Goal: Task Accomplishment & Management: Manage account settings

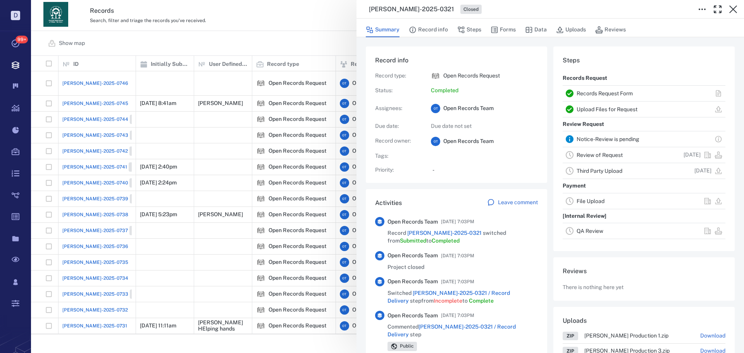
click at [294, 35] on div "[PERSON_NAME]-2025-0321 Closed Summary Record info Steps Forms Data Uploads Rev…" at bounding box center [387, 176] width 713 height 353
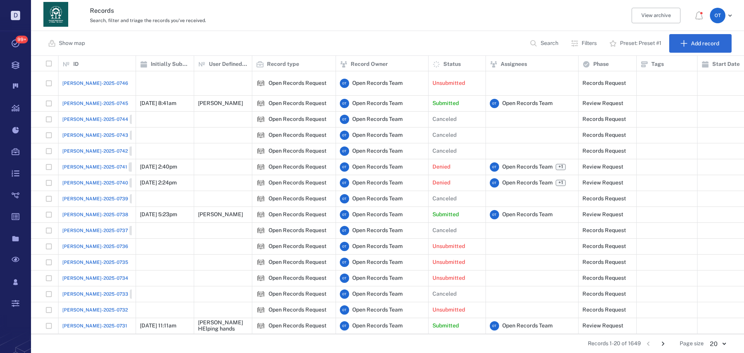
click at [522, 38] on div "Show map Search Filters Preset: Preset #1 Add record" at bounding box center [387, 43] width 713 height 25
click at [535, 41] on icon "button" at bounding box center [534, 44] width 8 height 8
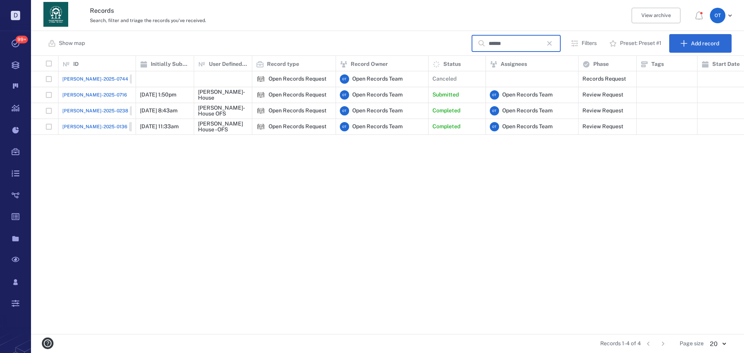
type input "******"
click at [89, 108] on span "[PERSON_NAME]-2025-0238" at bounding box center [95, 110] width 66 height 7
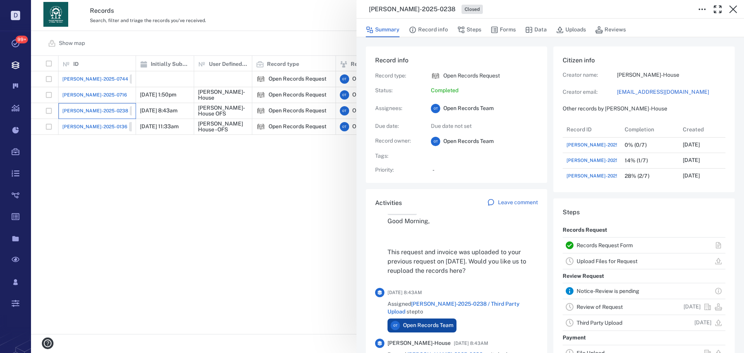
scroll to position [470, 0]
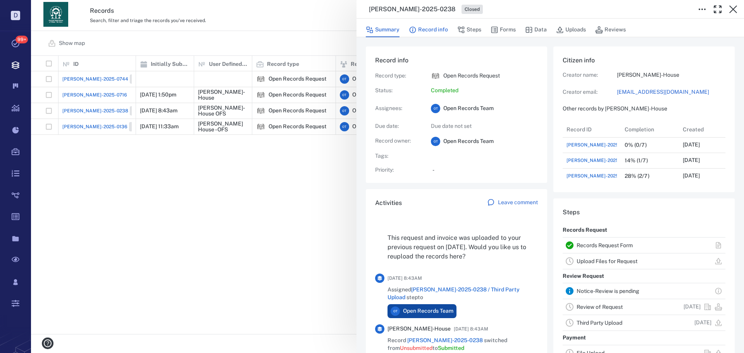
click at [430, 29] on button "Record info" at bounding box center [428, 29] width 39 height 15
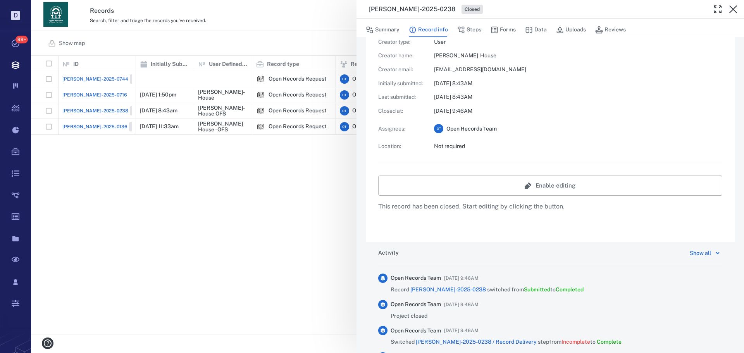
scroll to position [310, 0]
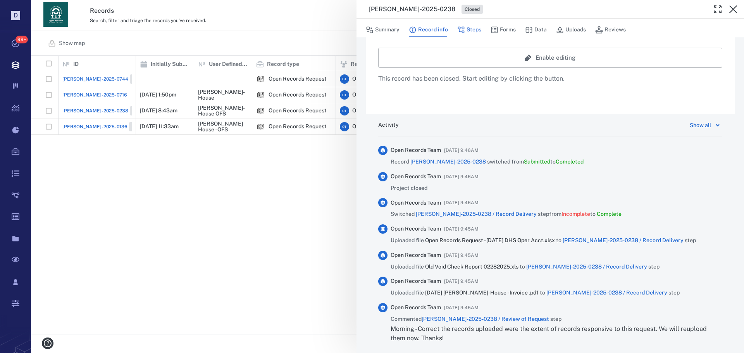
click at [474, 36] on button "Steps" at bounding box center [470, 29] width 24 height 15
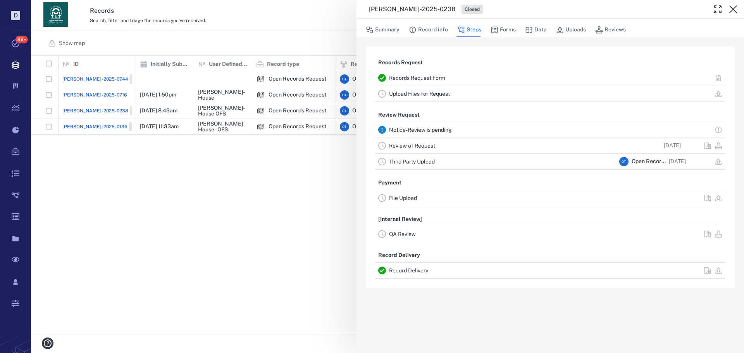
click at [424, 273] on link "Record Delivery" at bounding box center [408, 271] width 39 height 6
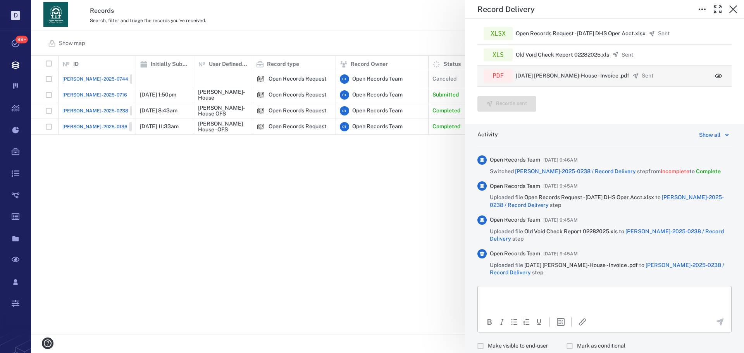
scroll to position [197, 0]
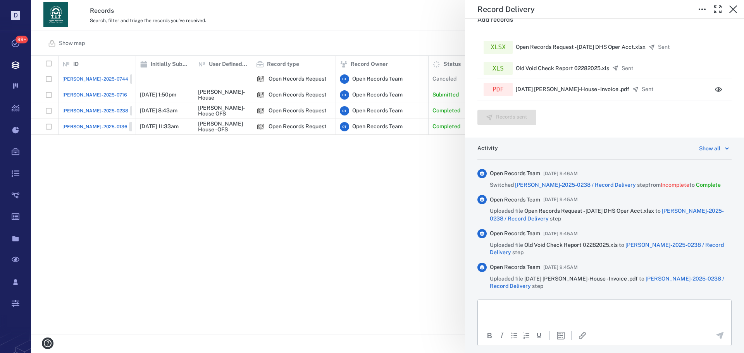
click at [343, 184] on div "Record Delivery Status Complete Type Record delivery Assignee No assignees Due …" at bounding box center [387, 176] width 713 height 353
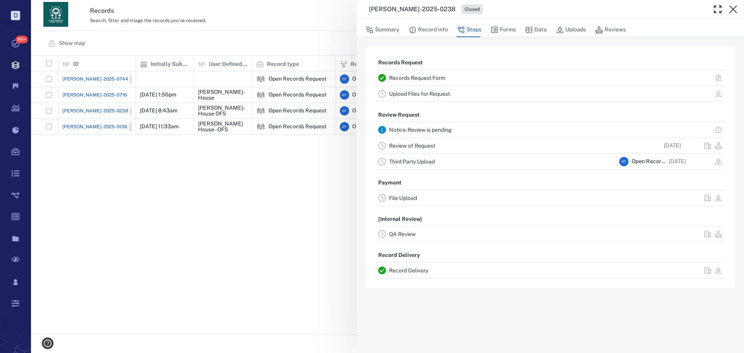
click at [88, 95] on div "[PERSON_NAME]-2025-0238 Closed Summary Record info Steps Forms Data Uploads Rev…" at bounding box center [387, 176] width 713 height 353
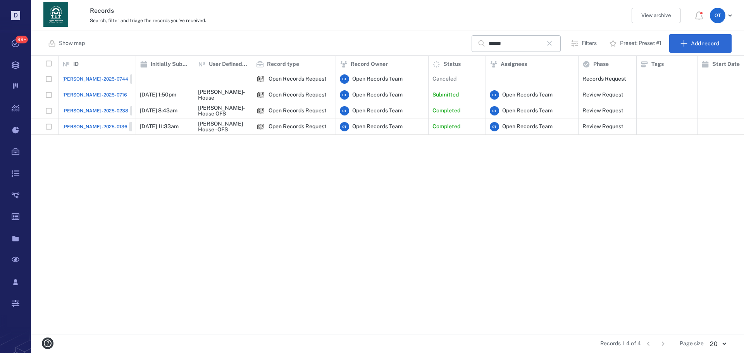
click at [85, 95] on span "[PERSON_NAME]-2025-0716" at bounding box center [94, 95] width 65 height 7
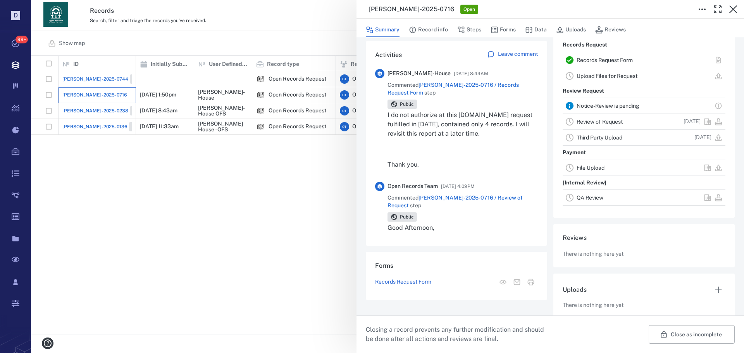
scroll to position [194, 0]
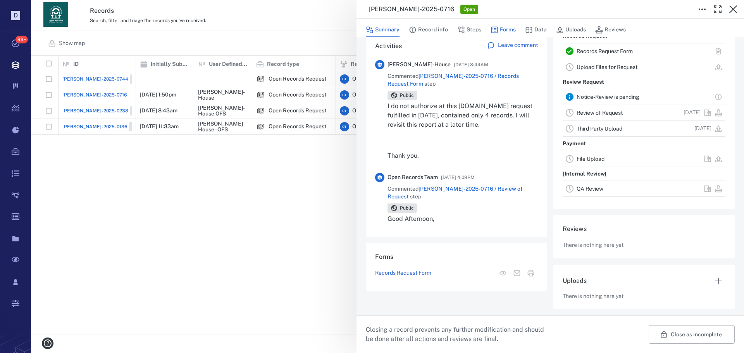
click at [473, 32] on button "Steps" at bounding box center [470, 29] width 24 height 15
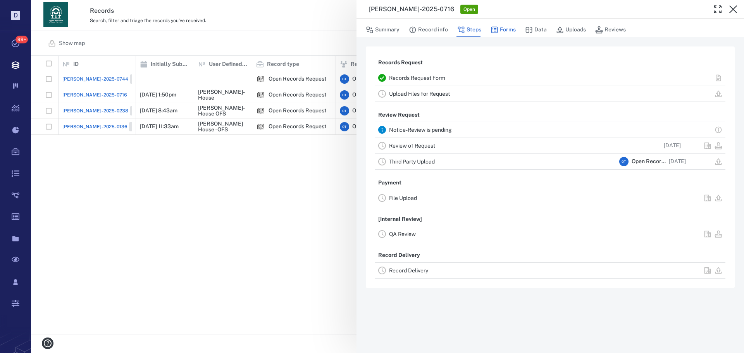
click at [511, 32] on button "Forms" at bounding box center [503, 29] width 25 height 15
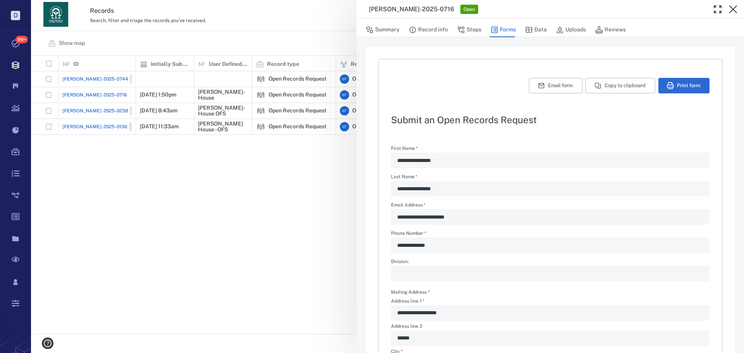
type textarea "*"
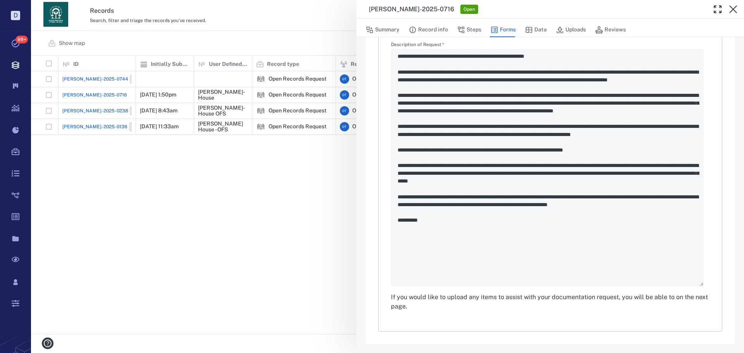
scroll to position [364, 0]
click at [472, 29] on button "Steps" at bounding box center [470, 29] width 24 height 15
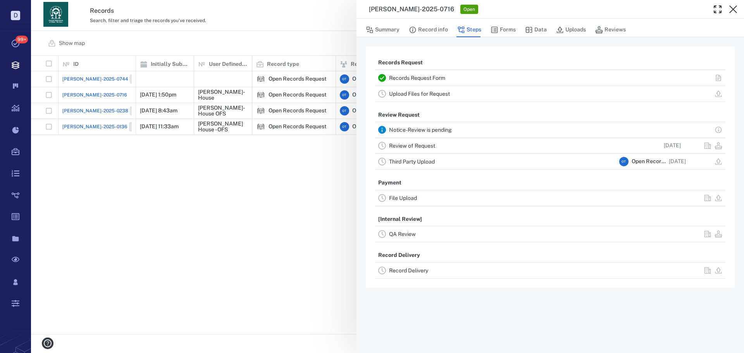
click at [406, 137] on div "Notice-Review is pending" at bounding box center [550, 130] width 351 height 16
click at [407, 142] on div "Review of Request" at bounding box center [502, 145] width 227 height 9
click at [426, 142] on div "Review of Request" at bounding box center [502, 145] width 227 height 9
drag, startPoint x: 420, startPoint y: 86, endPoint x: 418, endPoint y: 79, distance: 7.8
click at [419, 84] on div "Records Request Records Request Form Upload Files for Request" at bounding box center [550, 79] width 351 height 46
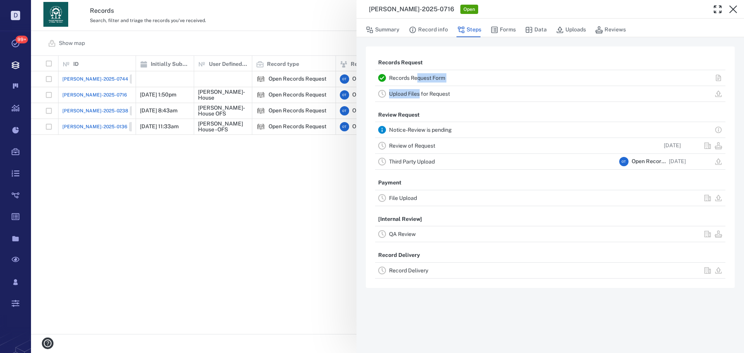
click at [418, 71] on div "Records Request Form" at bounding box center [550, 78] width 351 height 16
click at [416, 273] on link "Record Delivery" at bounding box center [408, 271] width 39 height 6
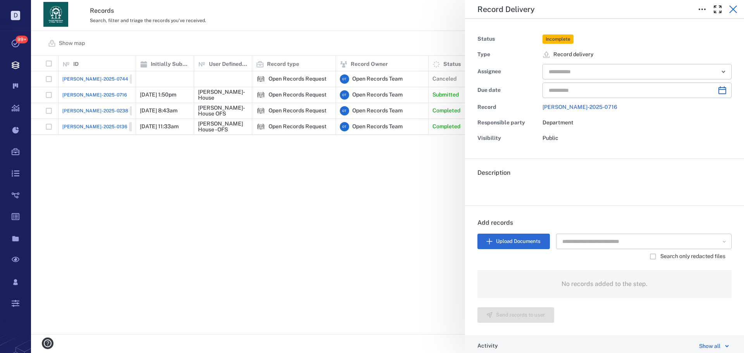
click at [595, 5] on icon "button" at bounding box center [733, 9] width 9 height 9
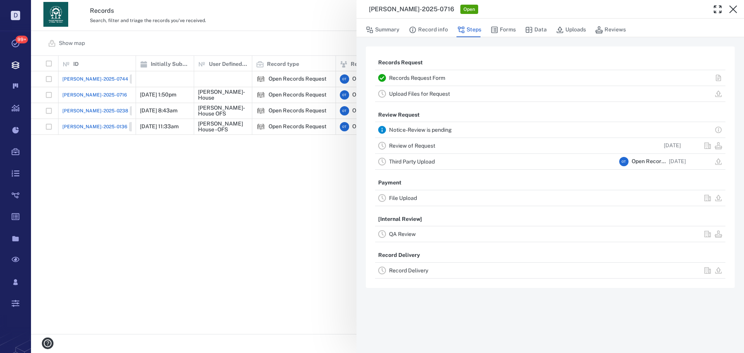
click at [414, 146] on link "Review of Request" at bounding box center [412, 146] width 46 height 6
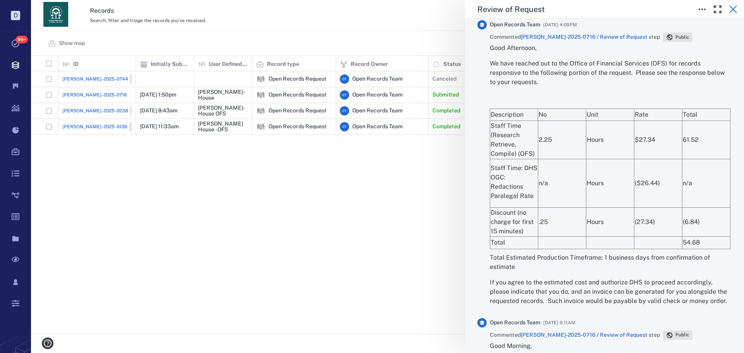
click at [595, 9] on icon "button" at bounding box center [734, 9] width 8 height 8
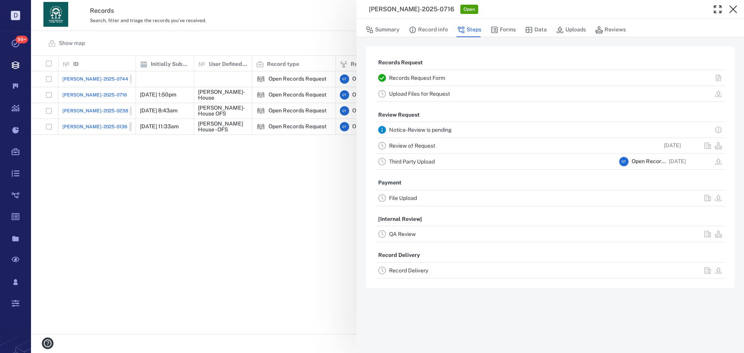
click at [408, 145] on link "Review of Request" at bounding box center [412, 146] width 46 height 6
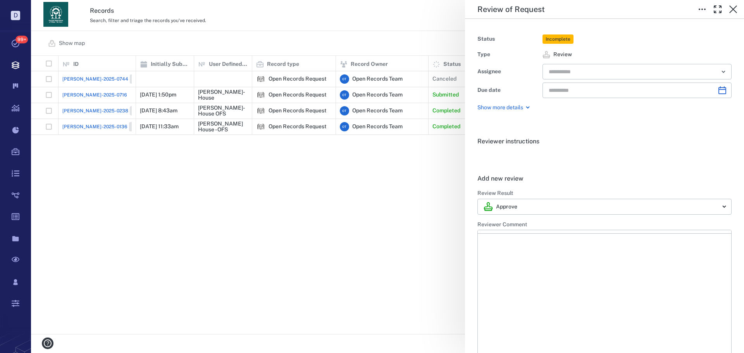
type input "**********"
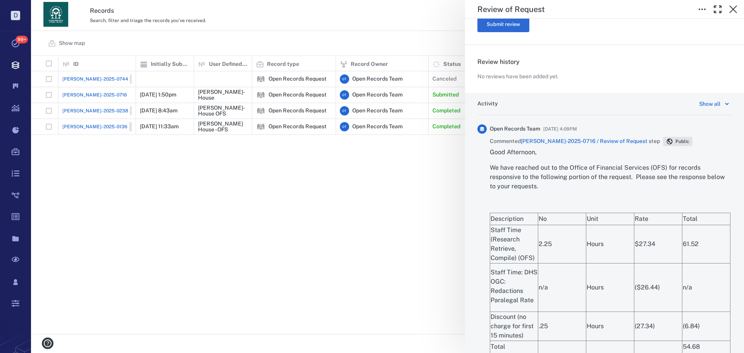
scroll to position [197, 0]
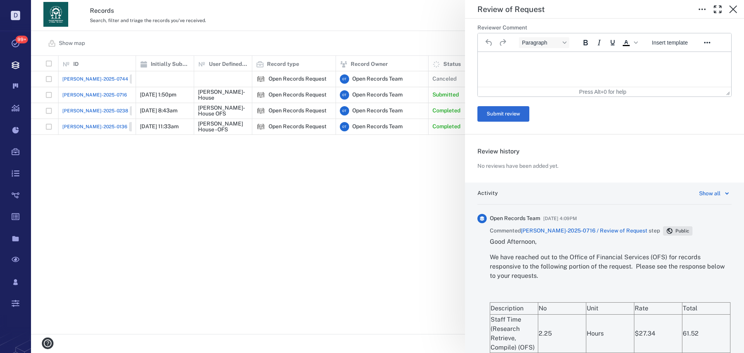
click at [595, 3] on div "Review of Request" at bounding box center [604, 9] width 279 height 19
click at [595, 5] on icon "button" at bounding box center [733, 9] width 9 height 9
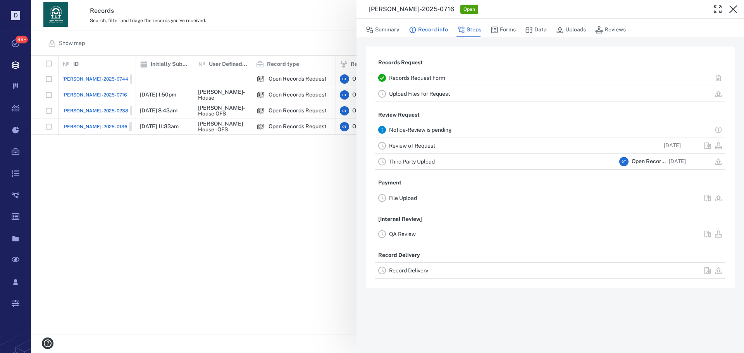
click at [439, 30] on button "Record info" at bounding box center [428, 29] width 39 height 15
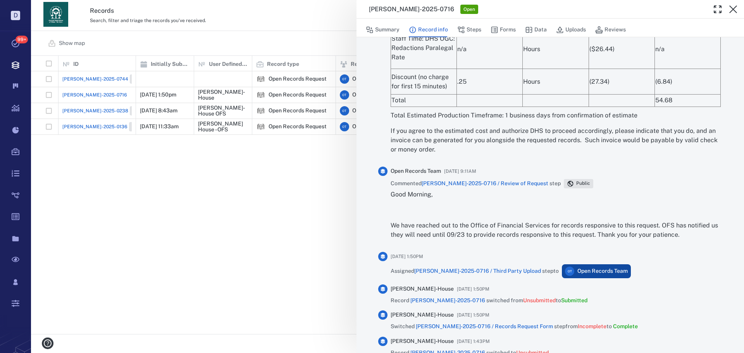
scroll to position [518, 0]
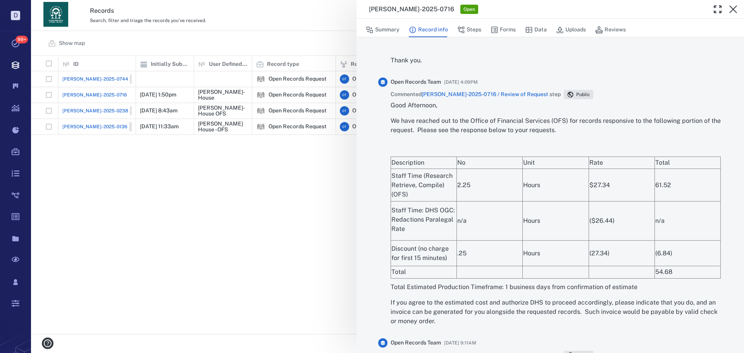
click at [492, 93] on span "[PERSON_NAME]-2025-0716 / Review of Request" at bounding box center [485, 94] width 127 height 6
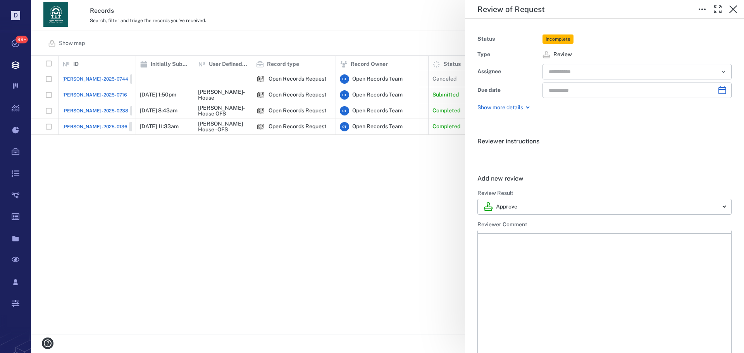
type input "**********"
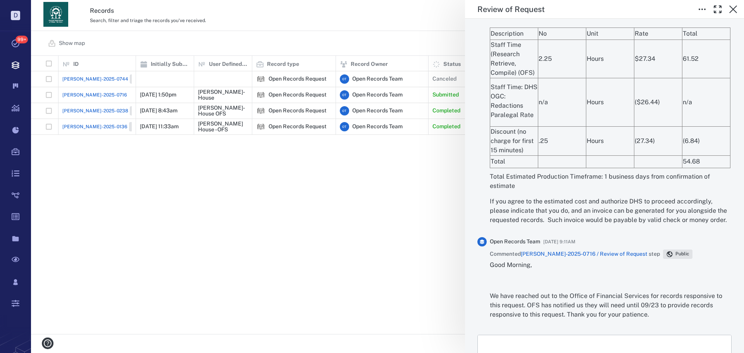
scroll to position [546, 0]
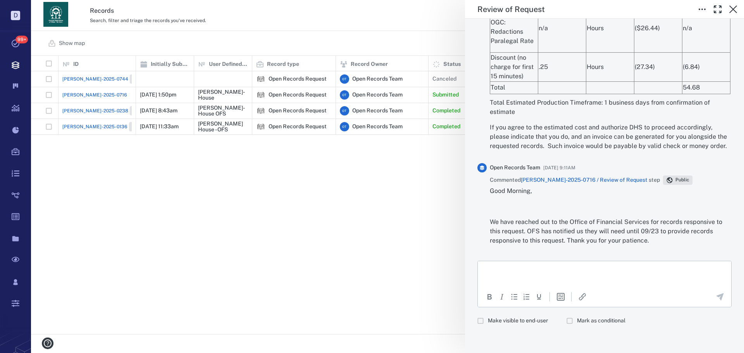
click at [539, 306] on span "Make visible to end-user" at bounding box center [518, 321] width 60 height 8
click at [551, 275] on html at bounding box center [605, 270] width 254 height 19
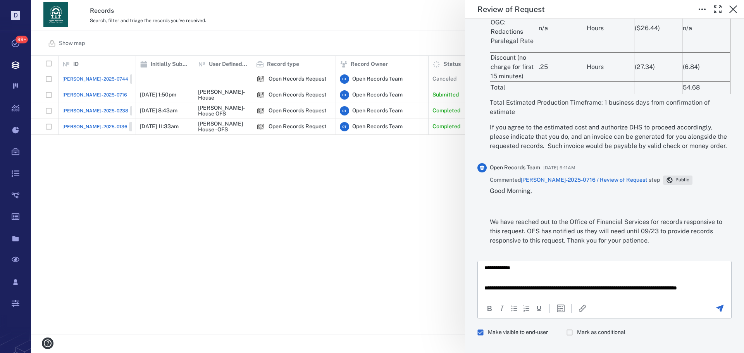
scroll to position [10, 0]
drag, startPoint x: 559, startPoint y: 282, endPoint x: 582, endPoint y: 279, distance: 22.7
click at [582, 279] on p "**********" at bounding box center [599, 285] width 229 height 14
click at [592, 280] on p "**********" at bounding box center [599, 285] width 229 height 14
drag, startPoint x: 592, startPoint y: 280, endPoint x: 625, endPoint y: 281, distance: 33.4
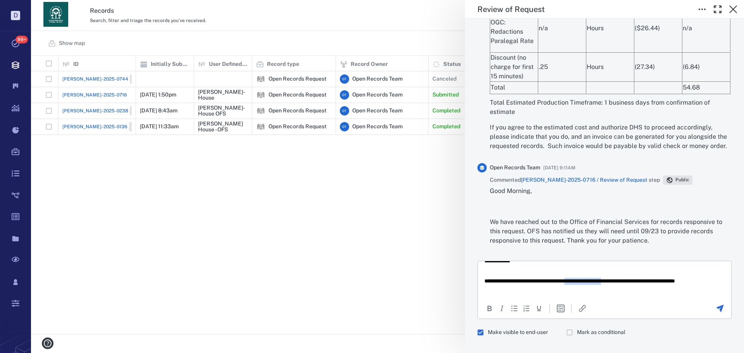
click at [595, 281] on p "**********" at bounding box center [599, 285] width 229 height 14
drag, startPoint x: 621, startPoint y: 293, endPoint x: 583, endPoint y: 283, distance: 39.6
click at [583, 283] on html "**********" at bounding box center [605, 274] width 254 height 46
click at [595, 287] on p "**********" at bounding box center [599, 285] width 229 height 14
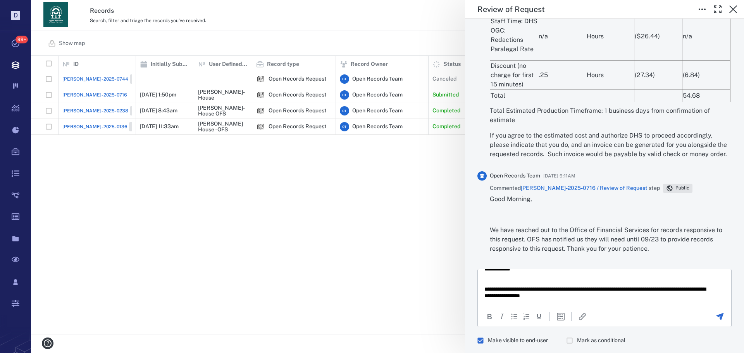
scroll to position [546, 0]
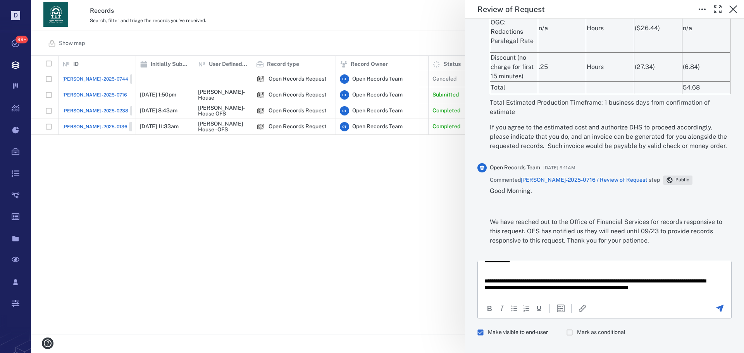
click at [595, 306] on icon "Send the comment" at bounding box center [720, 308] width 7 height 7
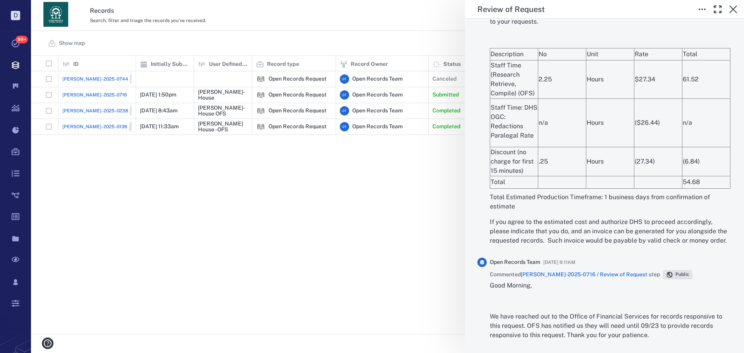
click at [433, 201] on div "**********" at bounding box center [387, 176] width 713 height 353
drag, startPoint x: 433, startPoint y: 187, endPoint x: 427, endPoint y: 187, distance: 6.2
click at [427, 187] on div "**********" at bounding box center [387, 176] width 713 height 353
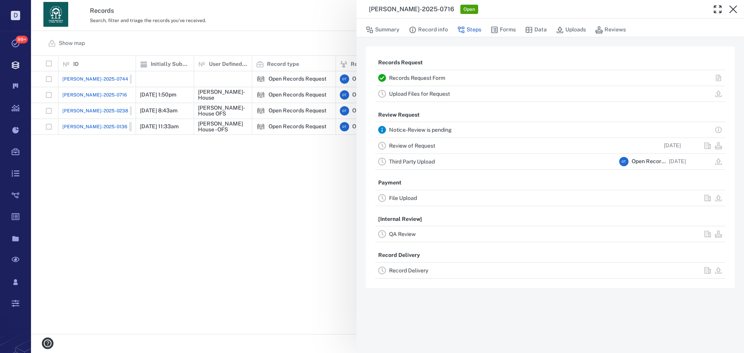
click at [378, 182] on div "[PERSON_NAME]-2025-0716 Open Summary Record info Steps Forms Data Uploads Revie…" at bounding box center [387, 176] width 713 height 353
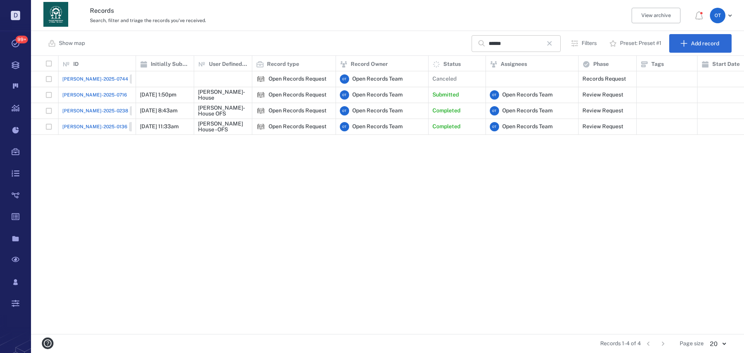
click at [551, 43] on icon "button" at bounding box center [549, 43] width 9 height 9
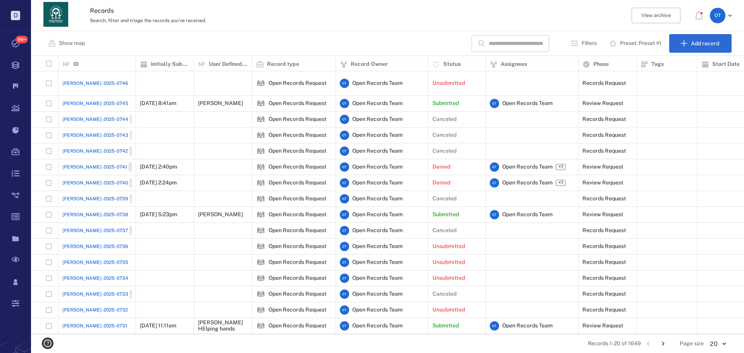
click at [491, 42] on input "text" at bounding box center [516, 43] width 54 height 17
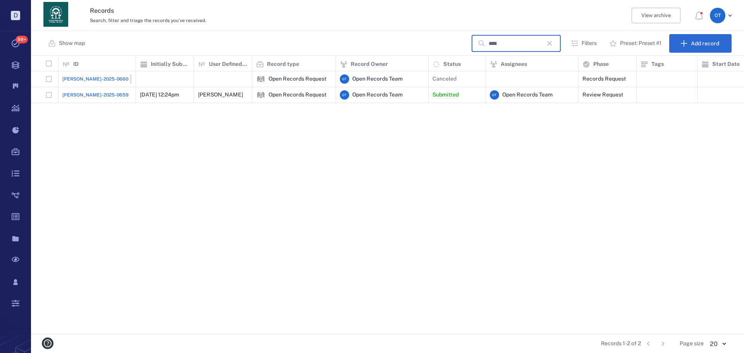
type input "****"
click at [118, 97] on div "[PERSON_NAME]-2025-0659" at bounding box center [96, 95] width 69 height 16
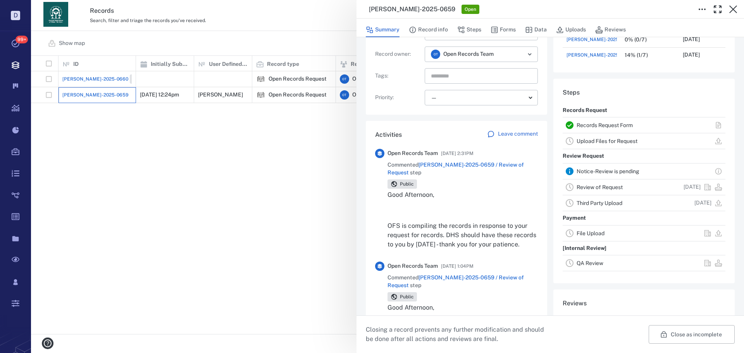
scroll to position [116, 0]
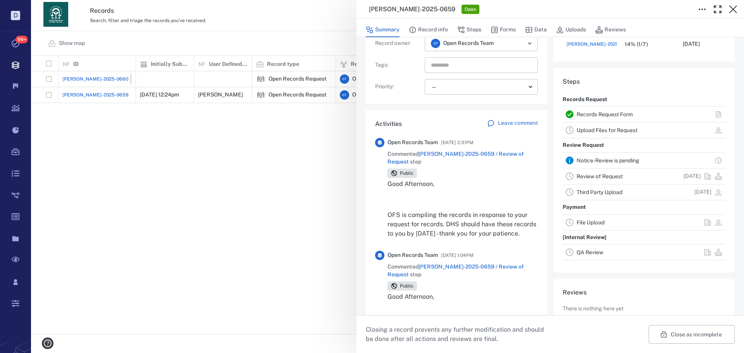
drag, startPoint x: 299, startPoint y: 207, endPoint x: 264, endPoint y: 202, distance: 35.9
click at [299, 207] on div "[PERSON_NAME]-2025-0659 Open Summary Record info Steps Forms Data Uploads Revie…" at bounding box center [387, 176] width 713 height 353
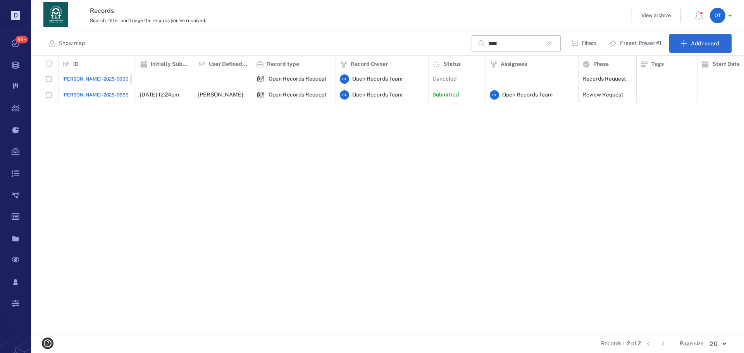
click at [255, 202] on div "[PERSON_NAME]-2025-0660 Closed Open Records Request O T Open Records Team Cance…" at bounding box center [594, 202] width 1127 height 263
click at [559, 48] on div "**** ​" at bounding box center [516, 43] width 89 height 17
click at [550, 46] on icon "button" at bounding box center [549, 43] width 9 height 9
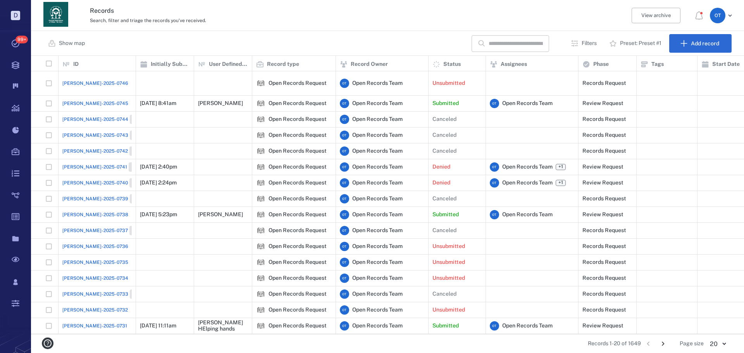
scroll to position [61, 0]
